Goal: Task Accomplishment & Management: Manage account settings

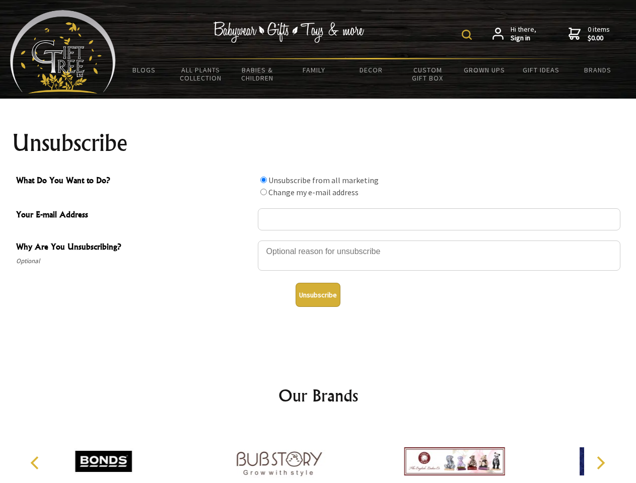
click at [468, 35] on img at bounding box center [467, 35] width 10 height 10
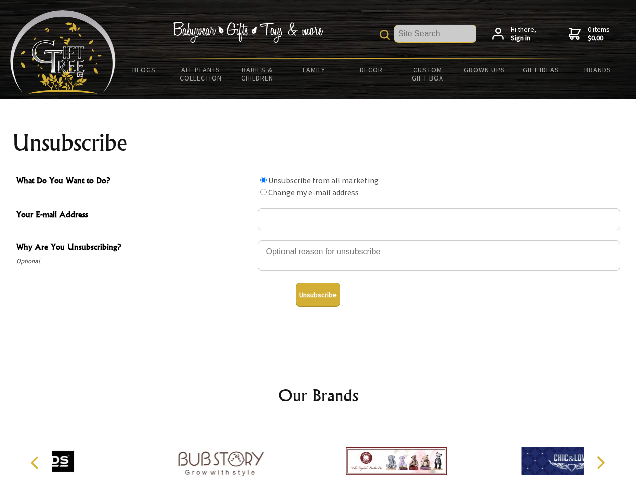
click at [318, 240] on div at bounding box center [439, 257] width 362 height 35
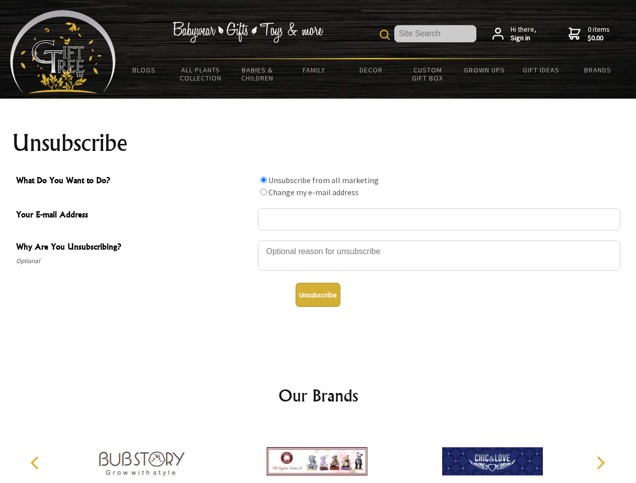
click at [263, 180] on input "What Do You Want to Do?" at bounding box center [263, 180] width 7 height 7
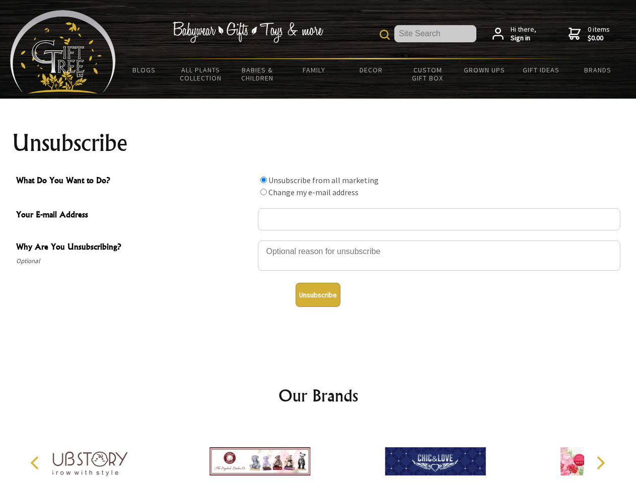
click at [263, 192] on input "What Do You Want to Do?" at bounding box center [263, 192] width 7 height 7
radio input "true"
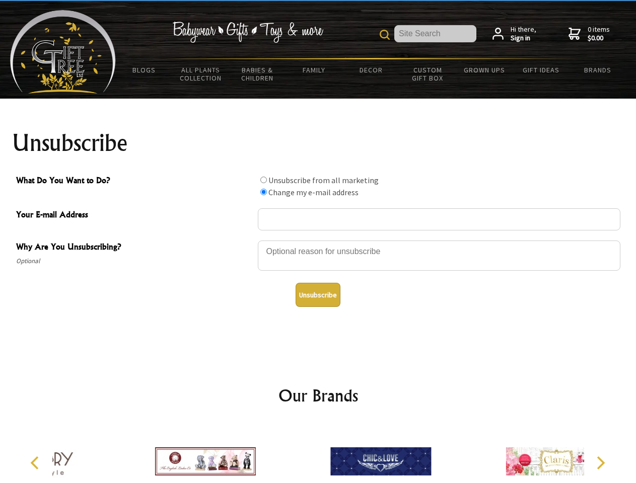
click at [318, 295] on button "Unsubscribe" at bounding box center [317, 295] width 45 height 24
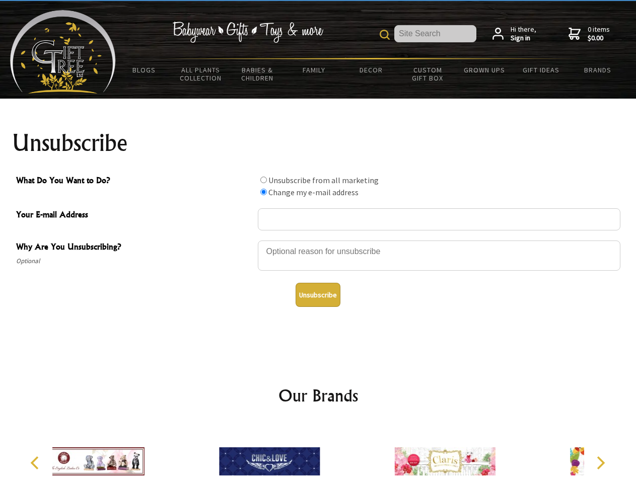
click at [36, 463] on icon "Previous" at bounding box center [35, 462] width 13 height 13
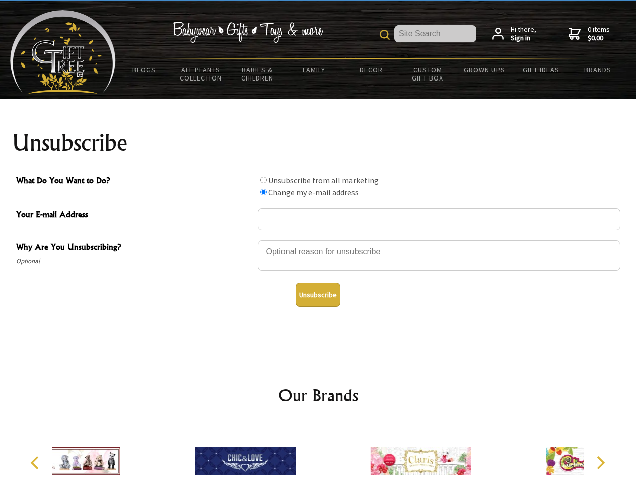
click at [600, 463] on icon "Next" at bounding box center [599, 462] width 13 height 13
